Goal: Task Accomplishment & Management: Manage account settings

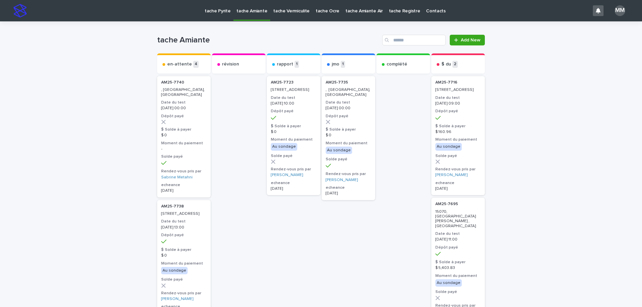
click at [217, 8] on p "tache Pyrite" at bounding box center [218, 7] width 26 height 14
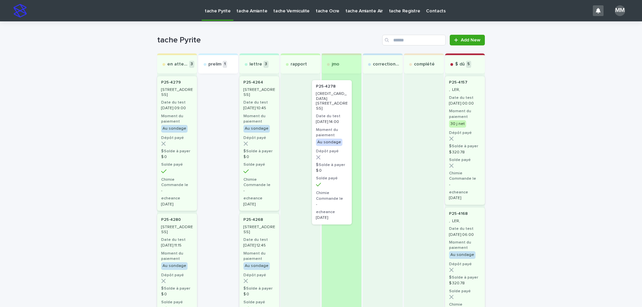
drag, startPoint x: 207, startPoint y: 101, endPoint x: 325, endPoint y: 105, distance: 118.1
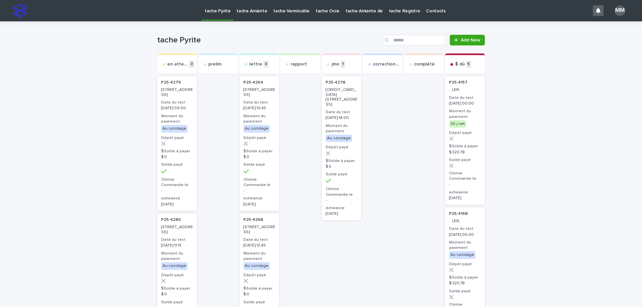
click at [337, 106] on p "11800-11802-11804, avenue P.-M.-Favier, Montréal" at bounding box center [342, 97] width 32 height 19
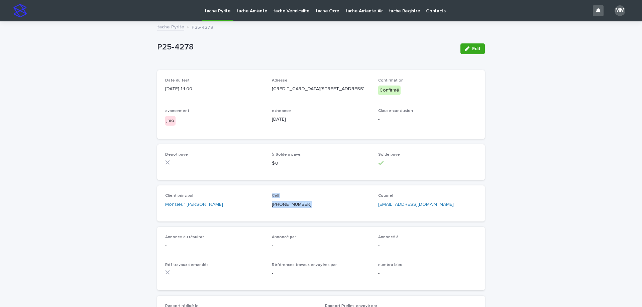
drag, startPoint x: 307, startPoint y: 206, endPoint x: 261, endPoint y: 208, distance: 46.2
click at [261, 208] on div "Client principal Monsieur Alexis Casseus Cell (514) 585-8148 Courriel alexis.ca…" at bounding box center [321, 204] width 312 height 20
click at [295, 208] on p "(514) 585-8148" at bounding box center [321, 204] width 99 height 7
drag, startPoint x: 293, startPoint y: 211, endPoint x: 272, endPoint y: 211, distance: 21.1
click at [272, 208] on p "(514) 585-8148" at bounding box center [321, 204] width 99 height 7
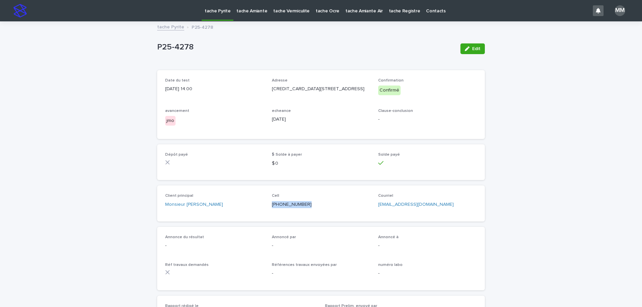
copy p "(514) 585-8148"
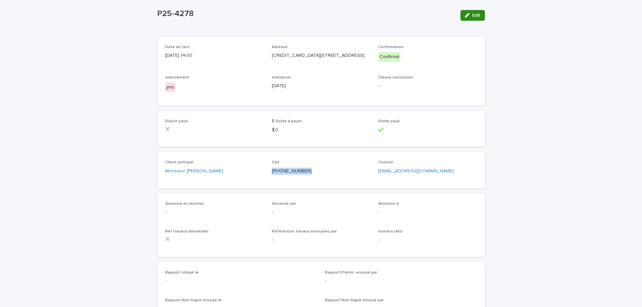
click at [472, 14] on span "Edit" at bounding box center [476, 15] width 8 height 5
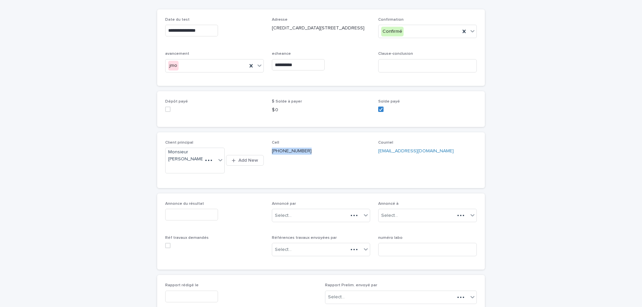
scroll to position [67, 0]
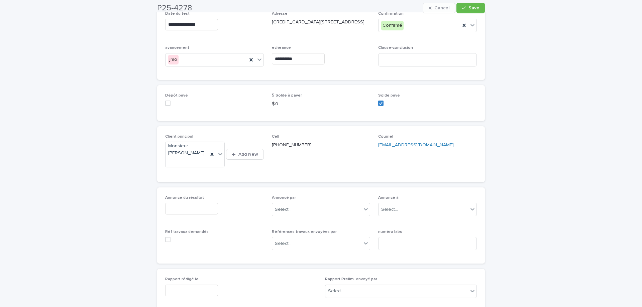
click at [197, 202] on div "Annonce du résultat" at bounding box center [214, 208] width 99 height 24
click at [195, 210] on input "text" at bounding box center [191, 209] width 53 height 12
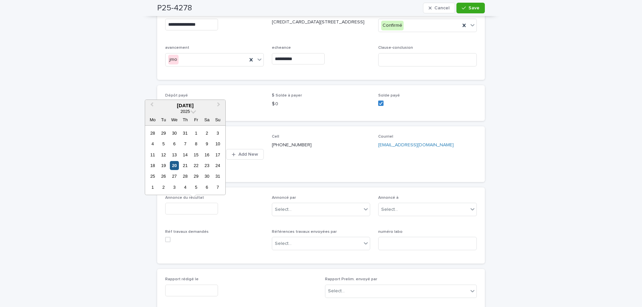
click at [175, 166] on div "20" at bounding box center [174, 165] width 9 height 9
type input "**********"
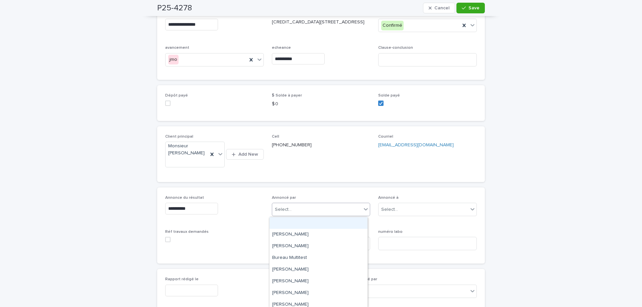
click at [282, 211] on div "Select..." at bounding box center [283, 209] width 17 height 7
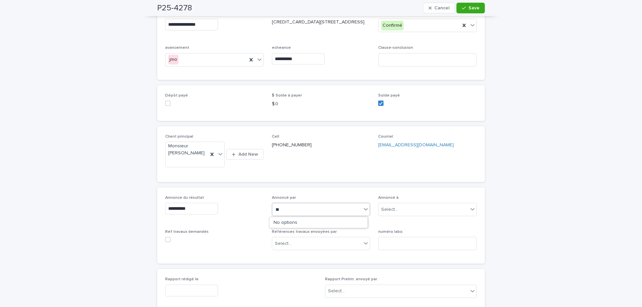
type input "*"
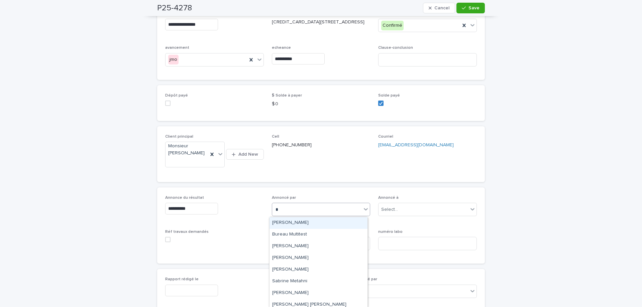
type input "**"
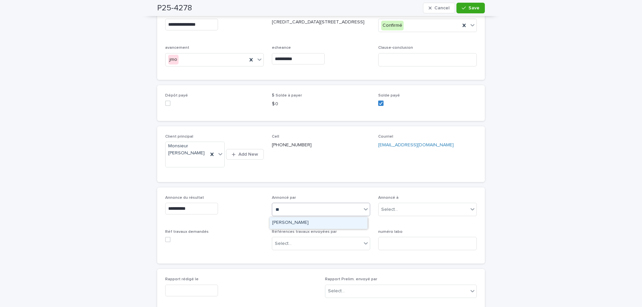
drag, startPoint x: 304, startPoint y: 225, endPoint x: 366, endPoint y: 218, distance: 63.2
click at [304, 225] on div "Mélanie Mathieu" at bounding box center [318, 223] width 98 height 12
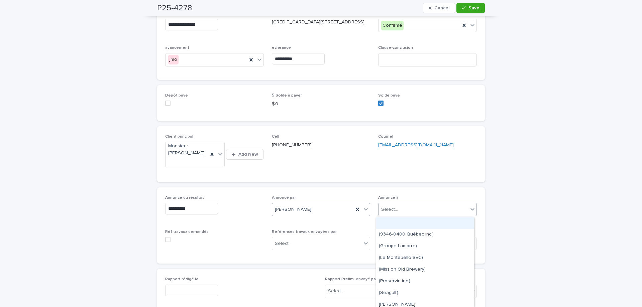
click at [419, 208] on div "Select..." at bounding box center [423, 209] width 90 height 11
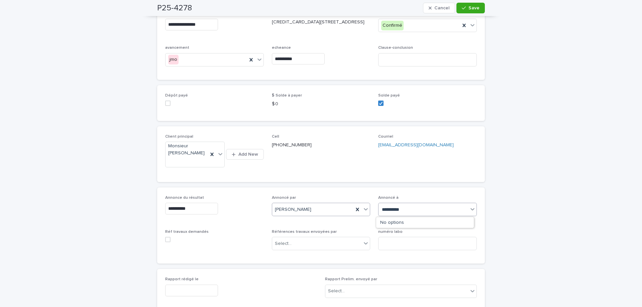
type input "**********"
click at [420, 223] on div "Monsieur Alexis Casseus" at bounding box center [425, 223] width 98 height 12
click at [417, 62] on input at bounding box center [427, 59] width 99 height 13
type input "*********"
click at [473, 6] on span "Save" at bounding box center [473, 8] width 11 height 5
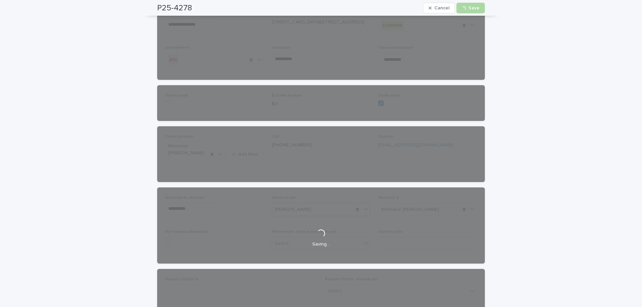
scroll to position [0, 0]
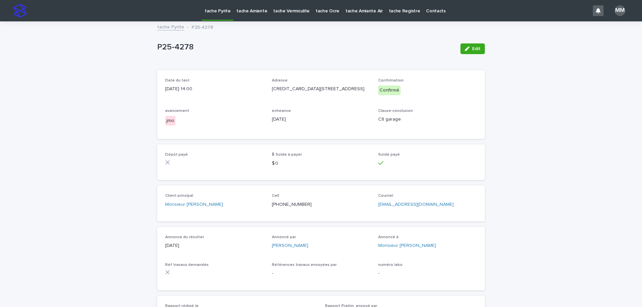
click at [164, 26] on link "tache Pyrite" at bounding box center [170, 27] width 27 height 8
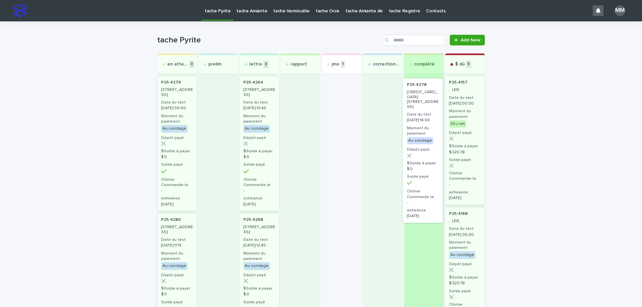
drag, startPoint x: 367, startPoint y: 110, endPoint x: 437, endPoint y: 110, distance: 69.9
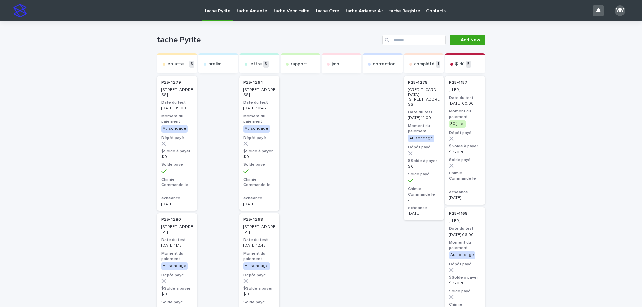
click at [247, 9] on p "tache Amiante" at bounding box center [251, 7] width 31 height 14
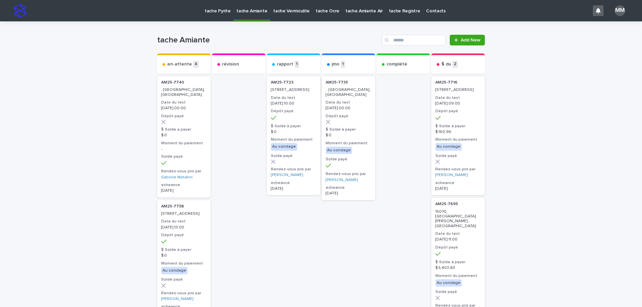
click at [288, 10] on p "tache Vermiculite" at bounding box center [291, 7] width 36 height 14
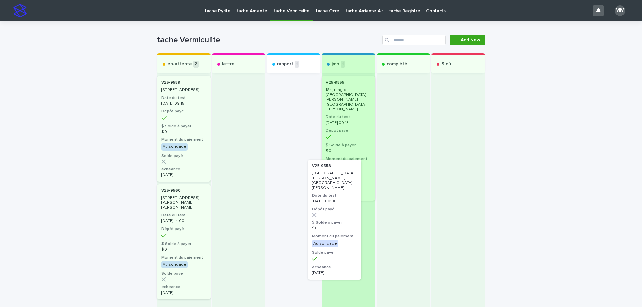
drag, startPoint x: 279, startPoint y: 100, endPoint x: 325, endPoint y: 189, distance: 99.9
click at [325, 189] on div "en-attente 2 V25-9559 310, Acadia Drive, Beaconsfield Date du test 2025-08-19 0…" at bounding box center [321, 194] width 328 height 282
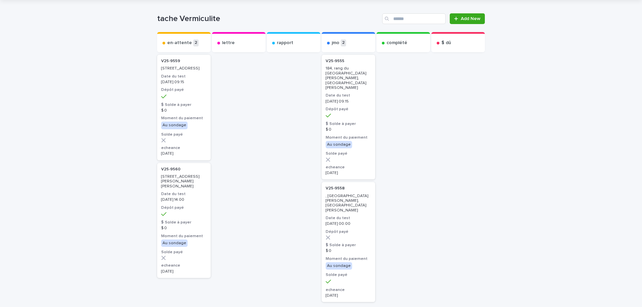
scroll to position [33, 0]
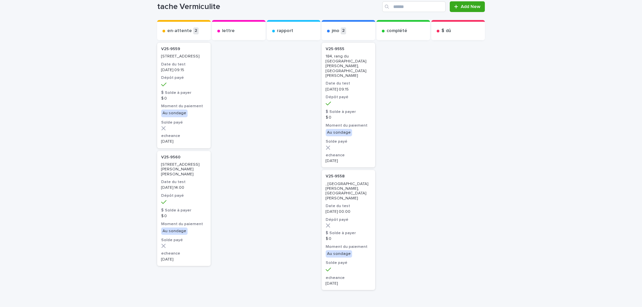
click at [351, 210] on p "2025-08-18 00:00" at bounding box center [348, 212] width 45 height 5
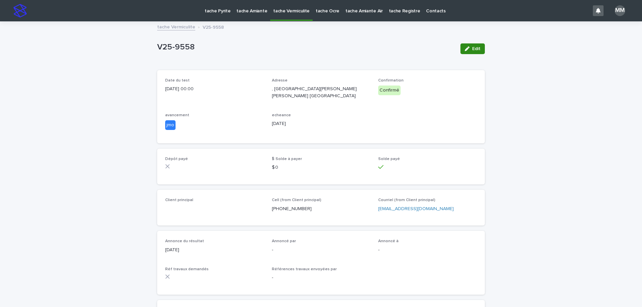
click at [472, 47] on span "Edit" at bounding box center [476, 48] width 8 height 5
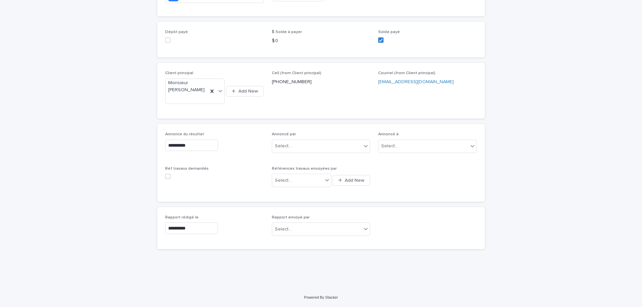
scroll to position [134, 0]
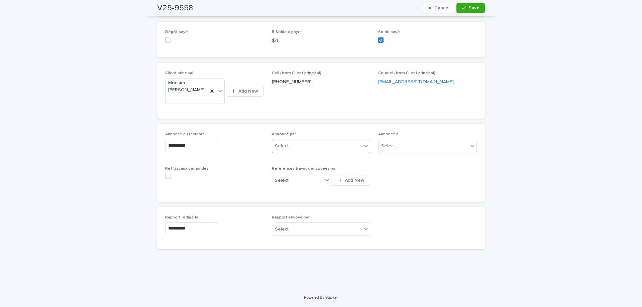
click at [305, 147] on div "Select..." at bounding box center [317, 146] width 90 height 11
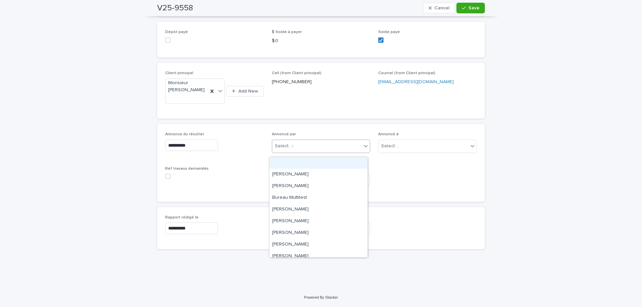
type input "**"
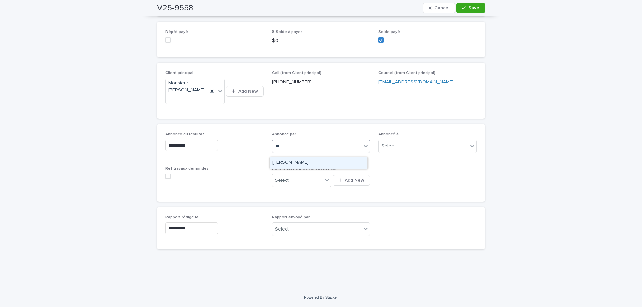
click at [306, 164] on div "Mélanie Mathieu" at bounding box center [318, 163] width 98 height 12
click at [422, 145] on div "Select..." at bounding box center [423, 146] width 90 height 11
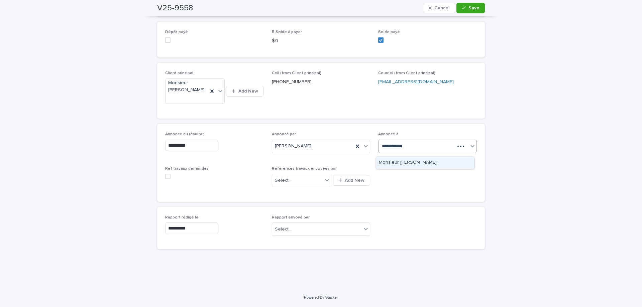
type input "**********"
click at [423, 161] on div "Monsieur François L'Heureux" at bounding box center [425, 163] width 98 height 12
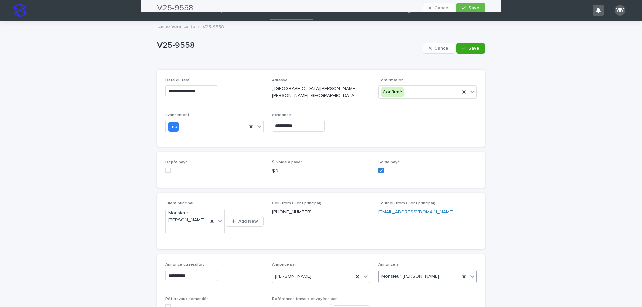
scroll to position [0, 0]
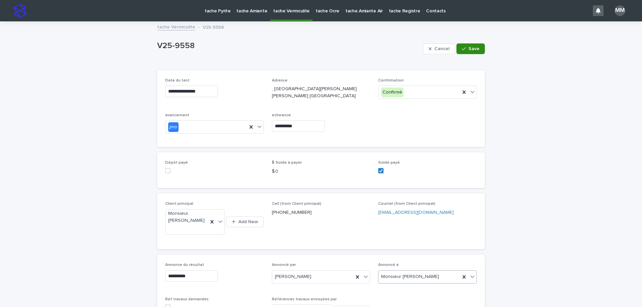
click at [475, 53] on button "Save" at bounding box center [470, 48] width 28 height 11
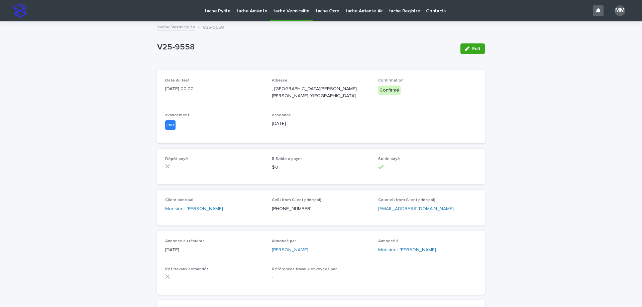
click at [182, 27] on link "tache Vermiculite" at bounding box center [176, 27] width 38 height 8
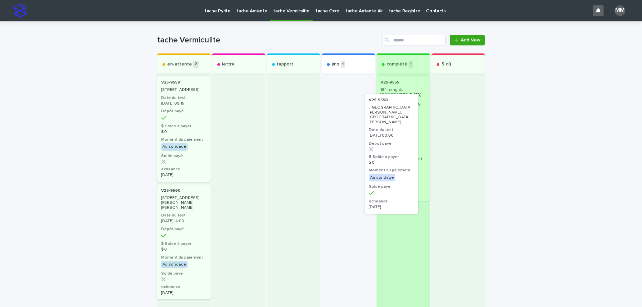
drag, startPoint x: 347, startPoint y: 109, endPoint x: 411, endPoint y: 127, distance: 66.8
click at [411, 127] on div "en-attente 2 V25-9559 310, Acadia Drive, Beaconsfield Date du test 2025-08-19 0…" at bounding box center [321, 194] width 328 height 282
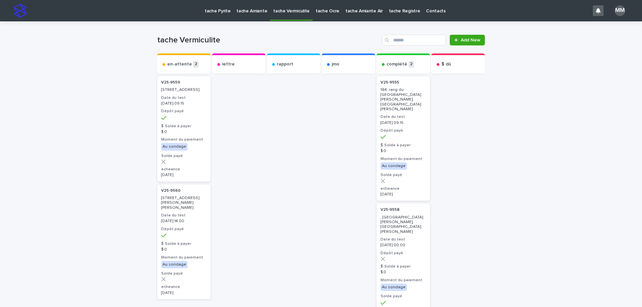
click at [245, 11] on p "tache Amiante" at bounding box center [251, 7] width 31 height 14
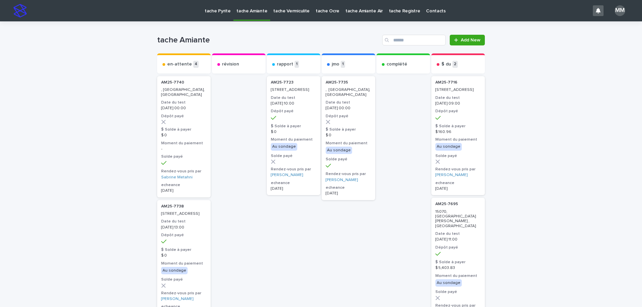
click at [356, 108] on p "2025-08-11 00:00" at bounding box center [348, 108] width 45 height 5
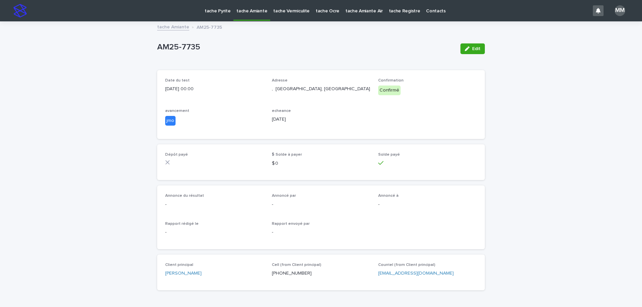
click at [174, 28] on link "tache Amiante" at bounding box center [173, 27] width 32 height 8
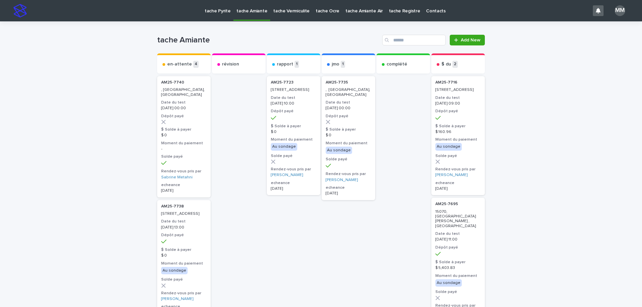
click at [294, 9] on p "tache Vermiculite" at bounding box center [291, 7] width 36 height 14
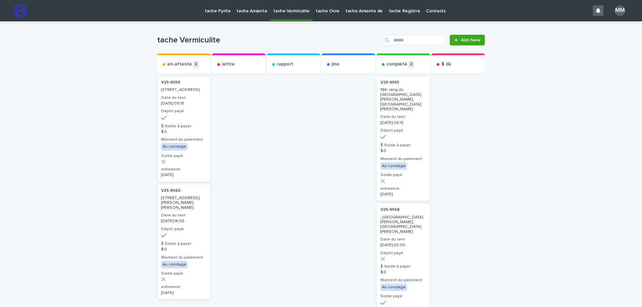
click at [220, 10] on p "tache Pyrite" at bounding box center [218, 7] width 26 height 14
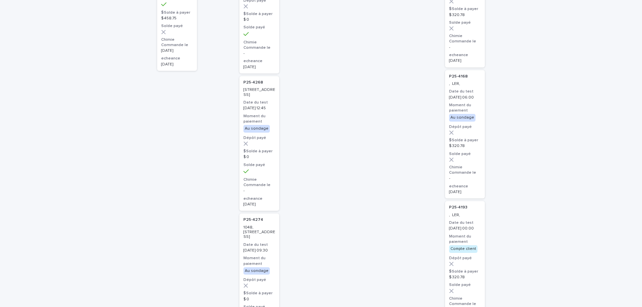
scroll to position [33, 0]
